Goal: Information Seeking & Learning: Find specific fact

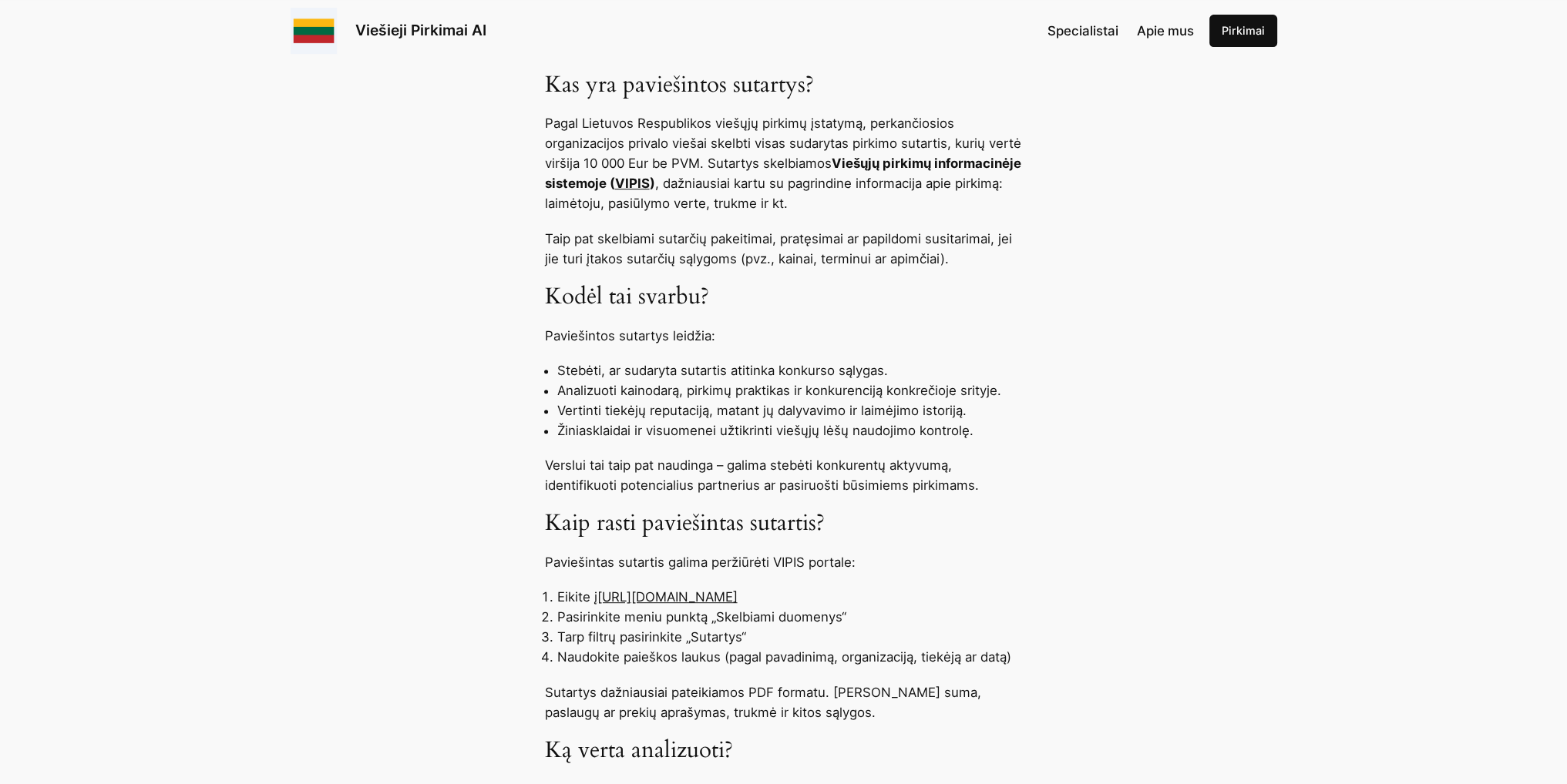
scroll to position [771, 0]
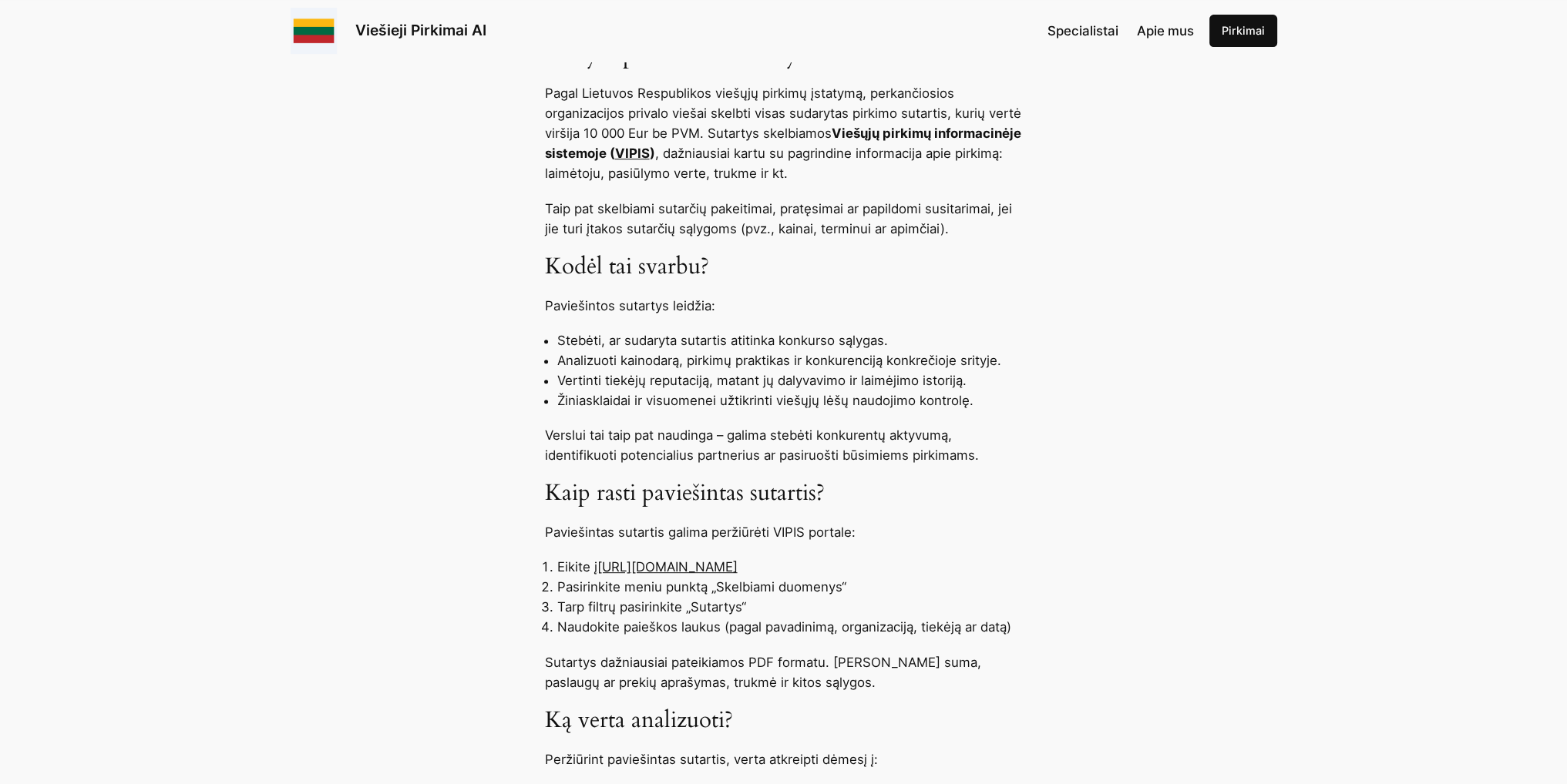
click at [677, 569] on link "[URL][DOMAIN_NAME]" at bounding box center [667, 567] width 141 height 15
click at [660, 568] on link "[URL][DOMAIN_NAME]" at bounding box center [667, 567] width 141 height 15
drag, startPoint x: 598, startPoint y: 565, endPoint x: 803, endPoint y: 567, distance: 205.0
click at [803, 567] on li "Eikite į [URL][DOMAIN_NAME]" at bounding box center [790, 568] width 466 height 20
copy li "[URL][DOMAIN_NAME]"
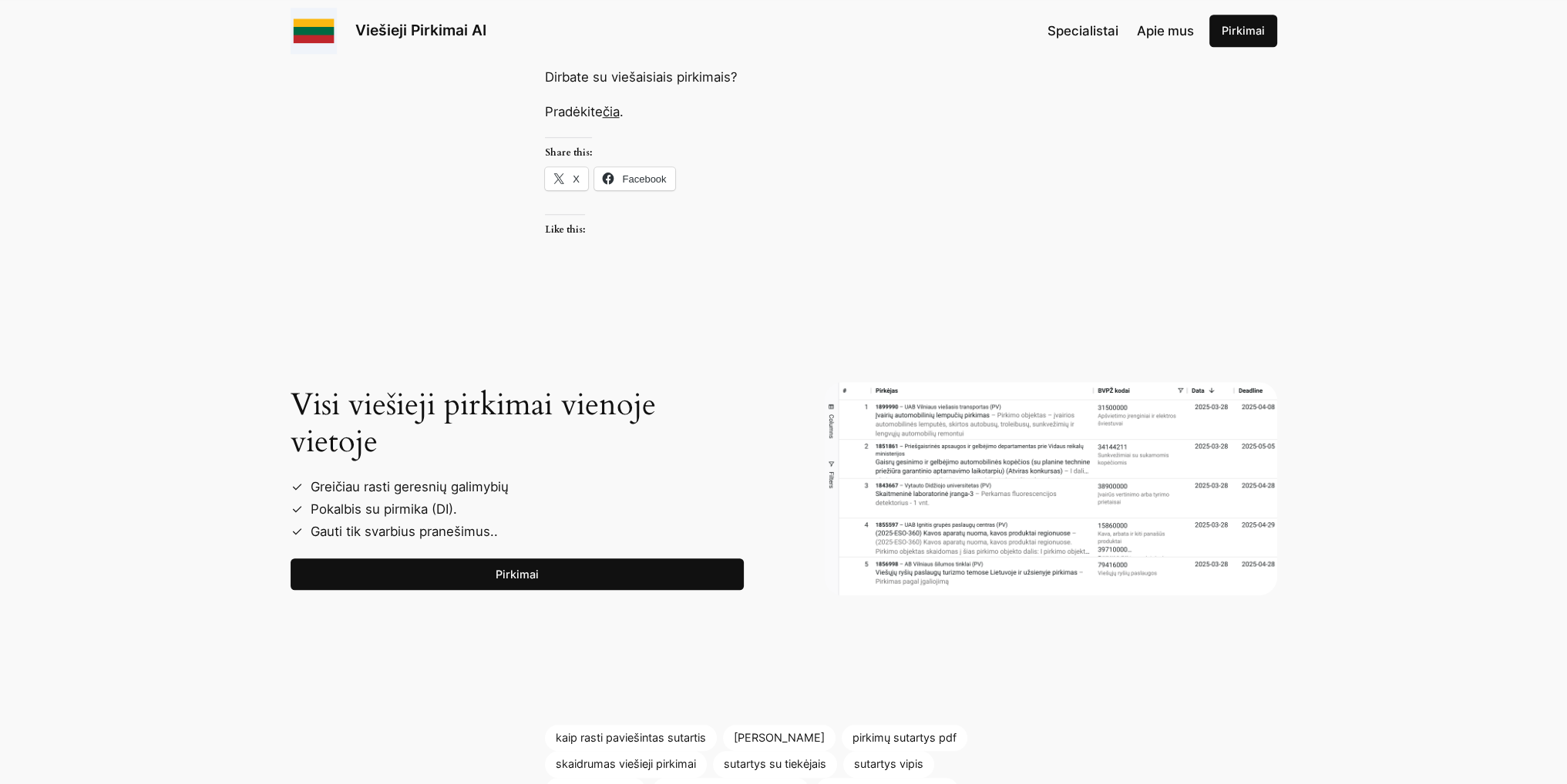
scroll to position [1772, 0]
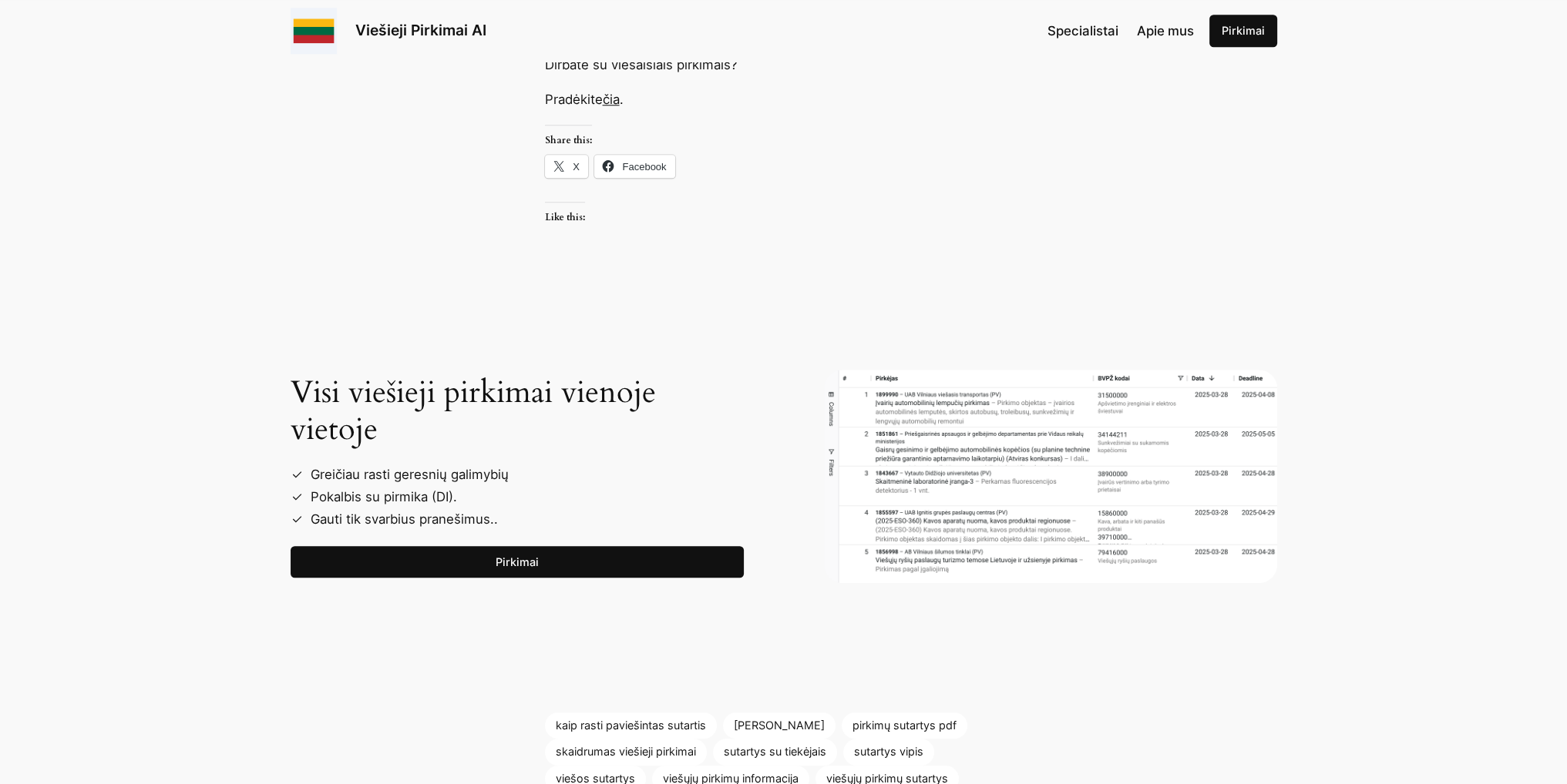
click at [385, 563] on link "Pirkimai" at bounding box center [517, 563] width 453 height 32
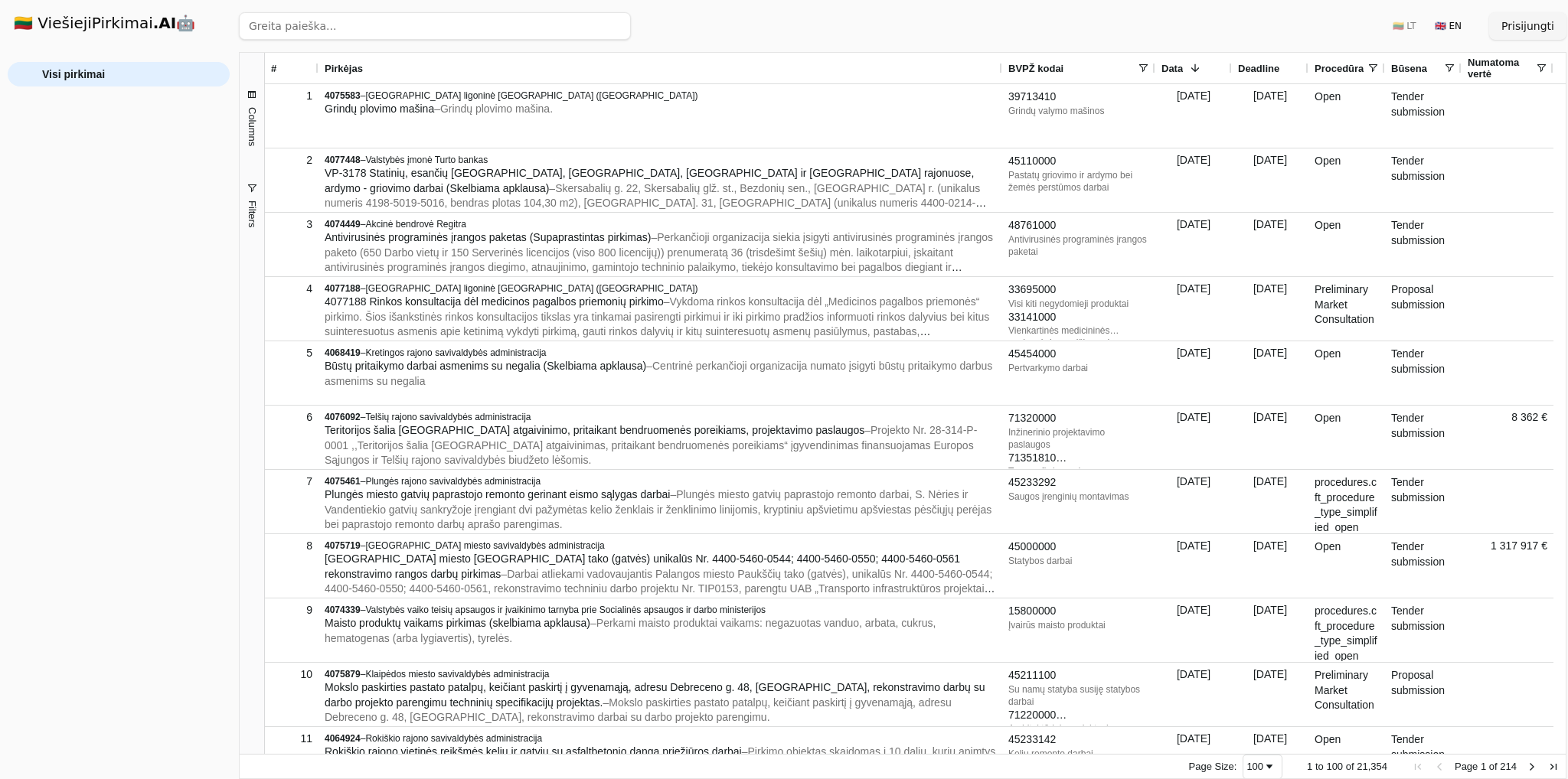
click at [279, 21] on input "search" at bounding box center [434, 26] width 392 height 28
click at [1519, 25] on button "Prisijungti" at bounding box center [1528, 26] width 77 height 28
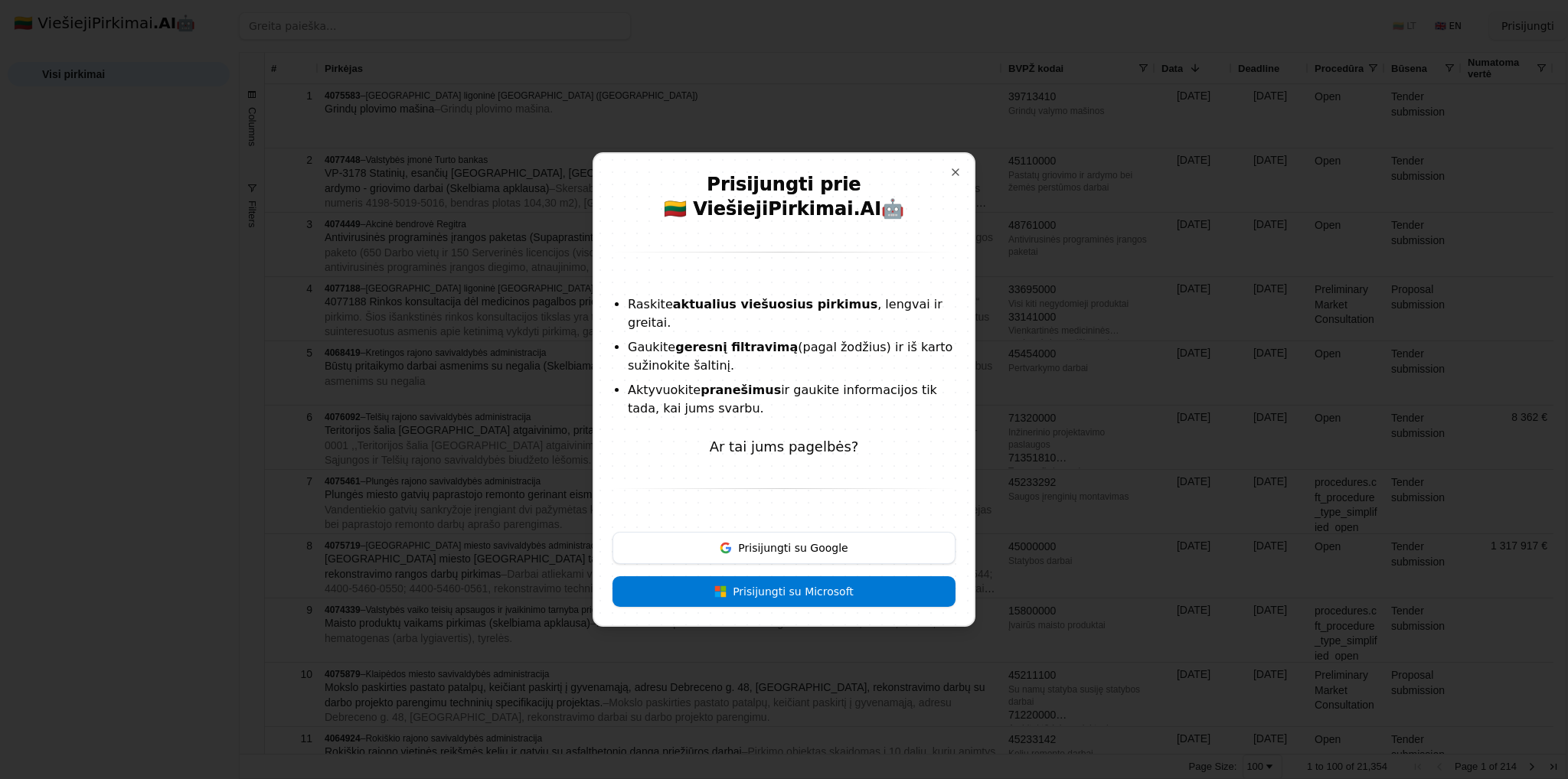
click at [705, 586] on button "Prisijungti su Microsoft" at bounding box center [784, 592] width 343 height 31
click at [821, 540] on button "Prisijungti su Google" at bounding box center [784, 548] width 343 height 32
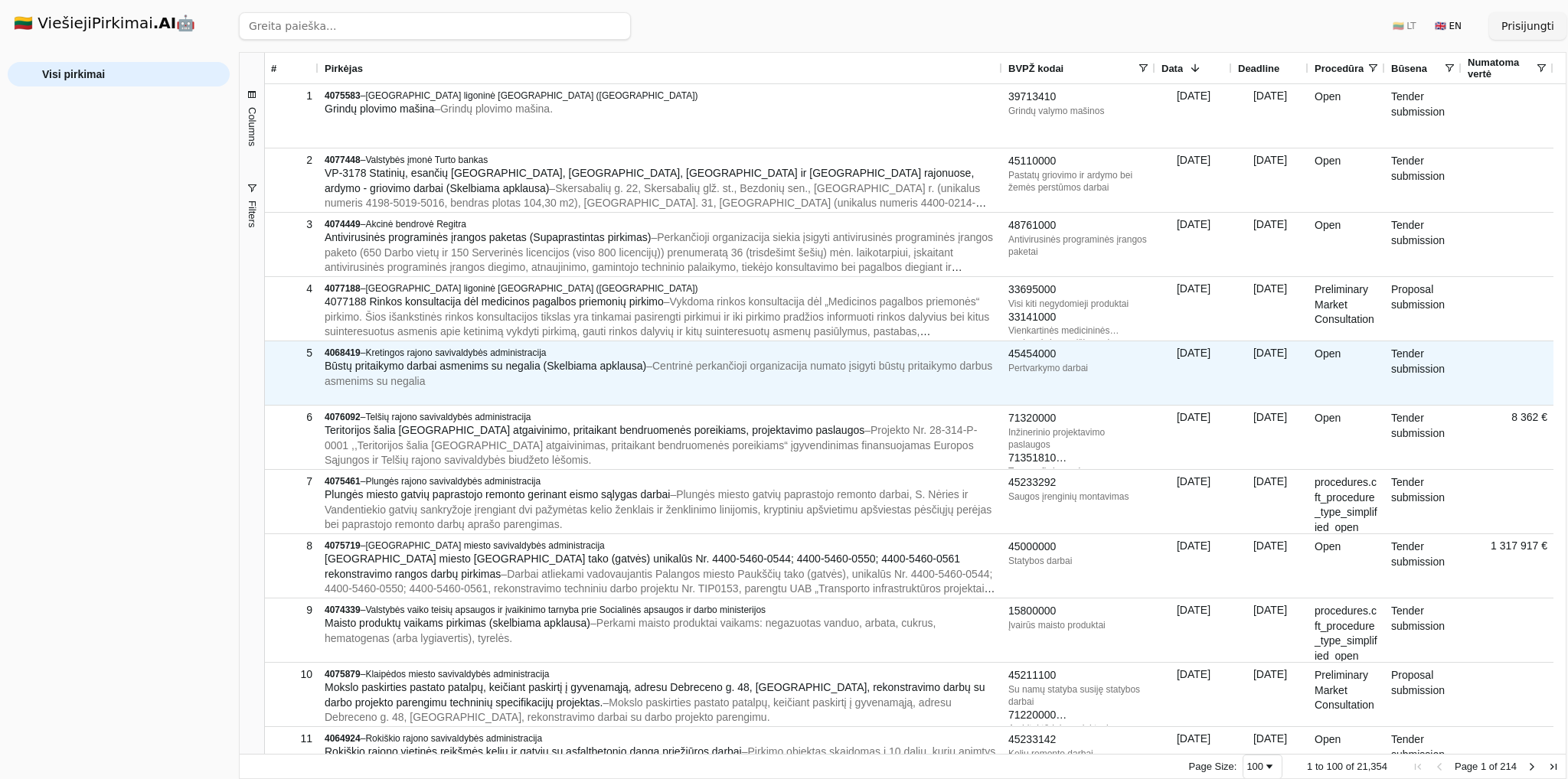
click at [270, 346] on div "5" at bounding box center [292, 373] width 54 height 64
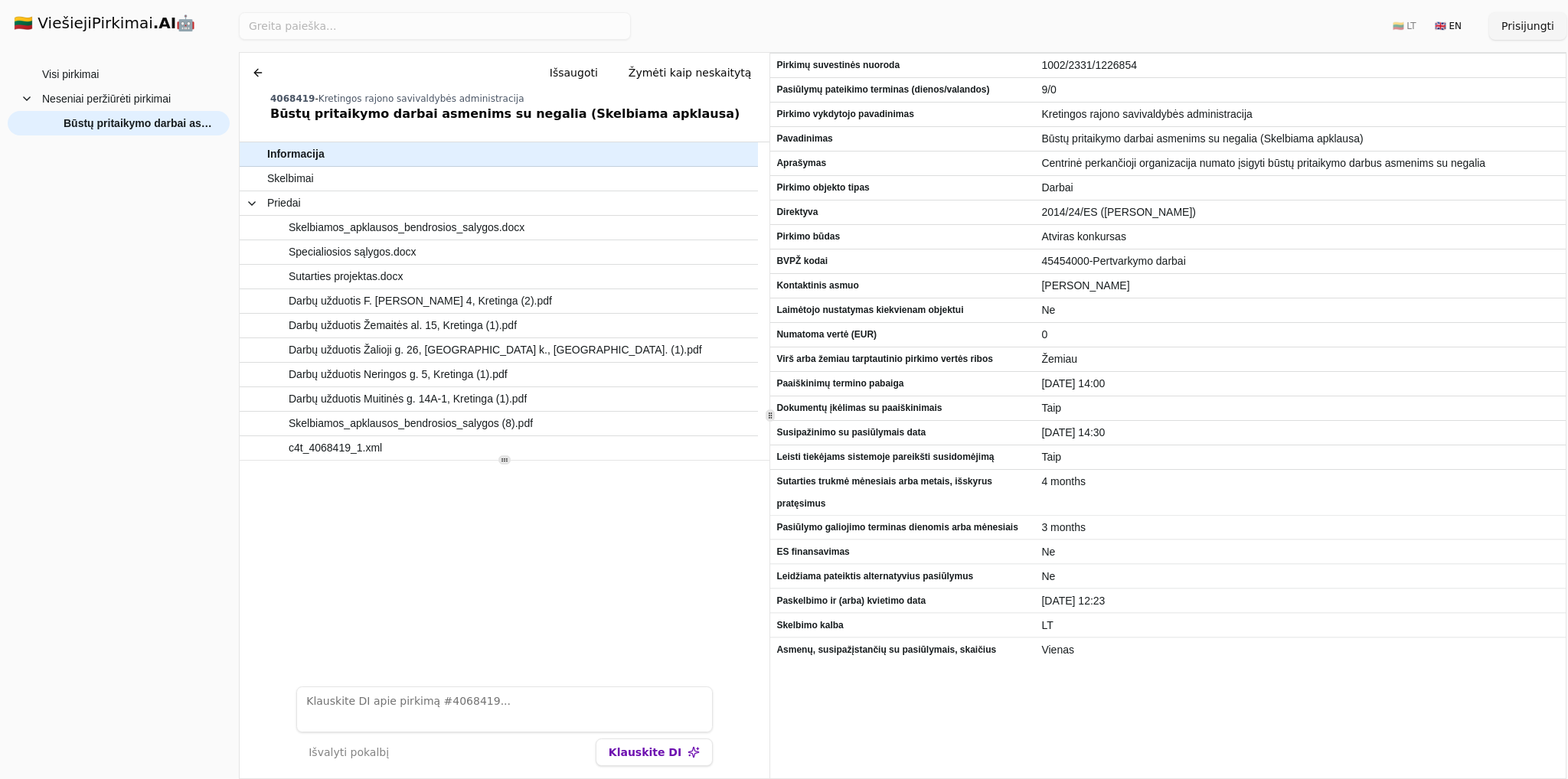
click at [187, 310] on div "Visi pirkimai Neseniai peržiūrėti pirkimai Būstų pritaikymo darbai asmenims su …" at bounding box center [118, 414] width 222 height 705
click at [74, 101] on span "Neseniai peržiūrėti pirkimai" at bounding box center [106, 98] width 129 height 23
click at [74, 74] on span "Visi pirkimai" at bounding box center [70, 74] width 57 height 23
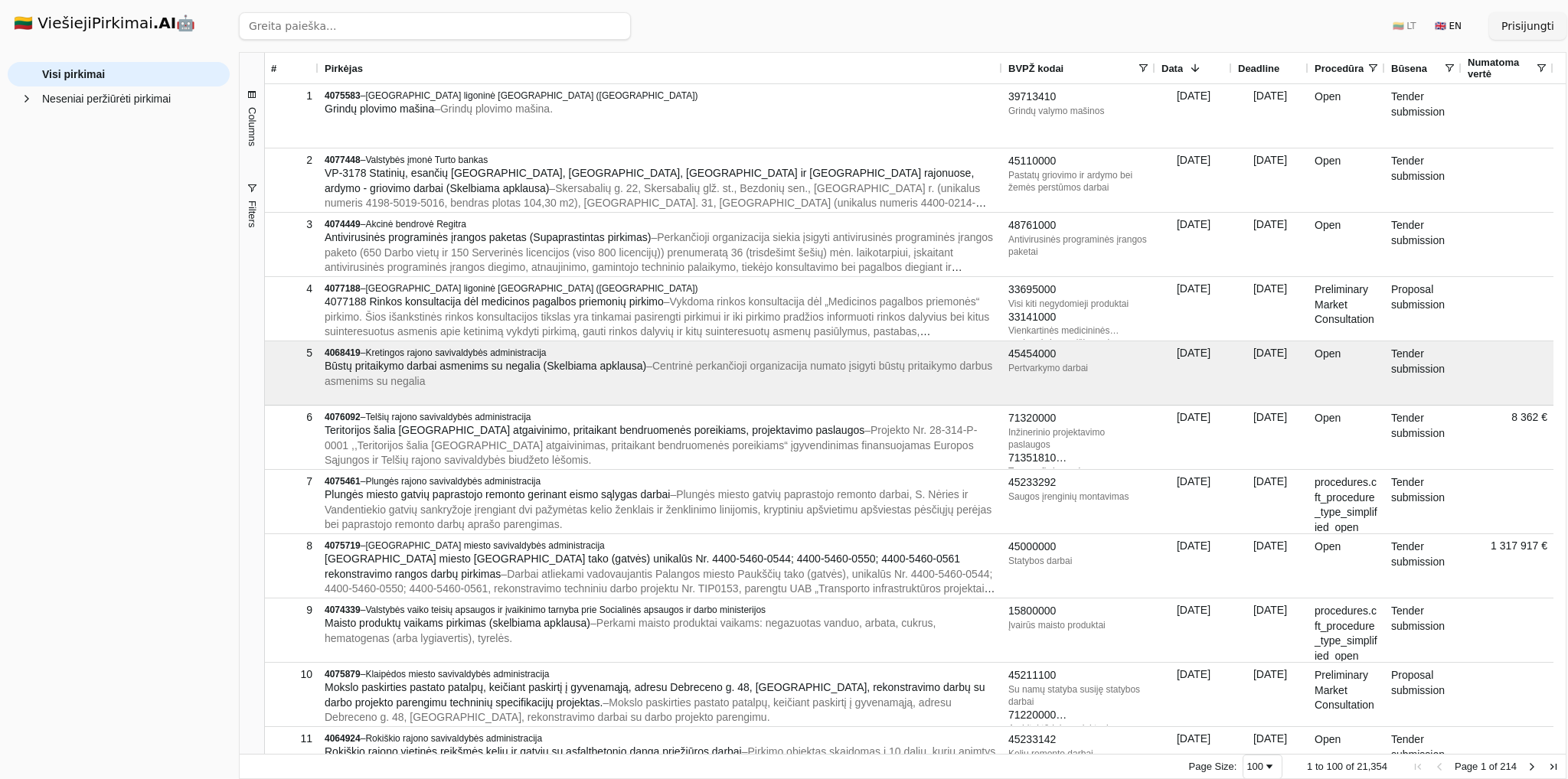
click at [377, 34] on input "search" at bounding box center [434, 26] width 392 height 28
click at [580, 24] on button "Ieškoti" at bounding box center [601, 26] width 59 height 28
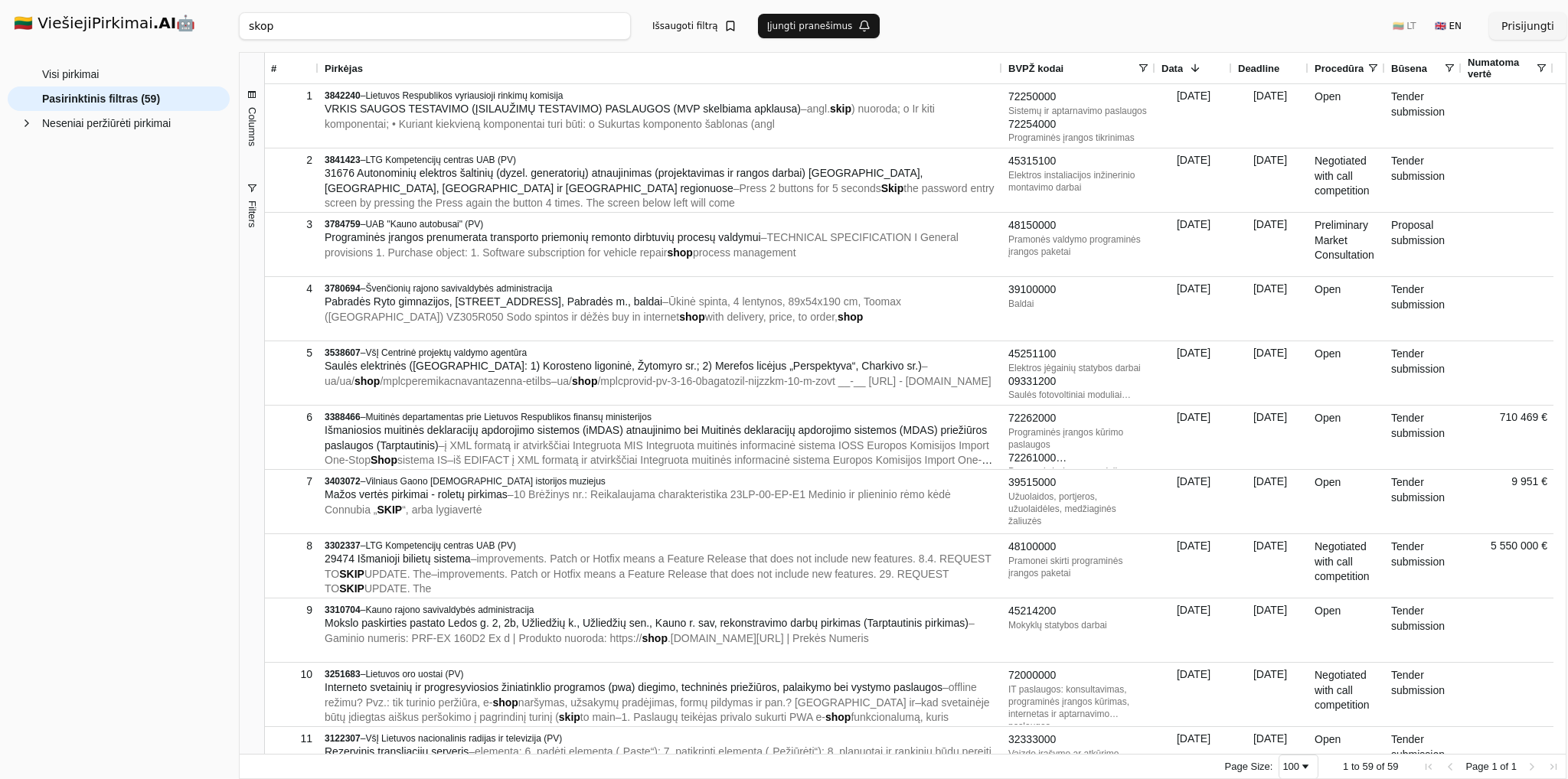
drag, startPoint x: 279, startPoint y: 26, endPoint x: 223, endPoint y: 39, distance: 57.5
click at [222, 39] on div "🇱🇹 ViešiejiPirkimai .AI 🤖 Prisijungti Group Visi pirkimai Neseniai peržiūrėti p…" at bounding box center [784, 389] width 1568 height 779
type input "e"
type input "kolonoskopa"
click button "Ieškoti" at bounding box center [601, 26] width 59 height 28
